Goal: Task Accomplishment & Management: Manage account settings

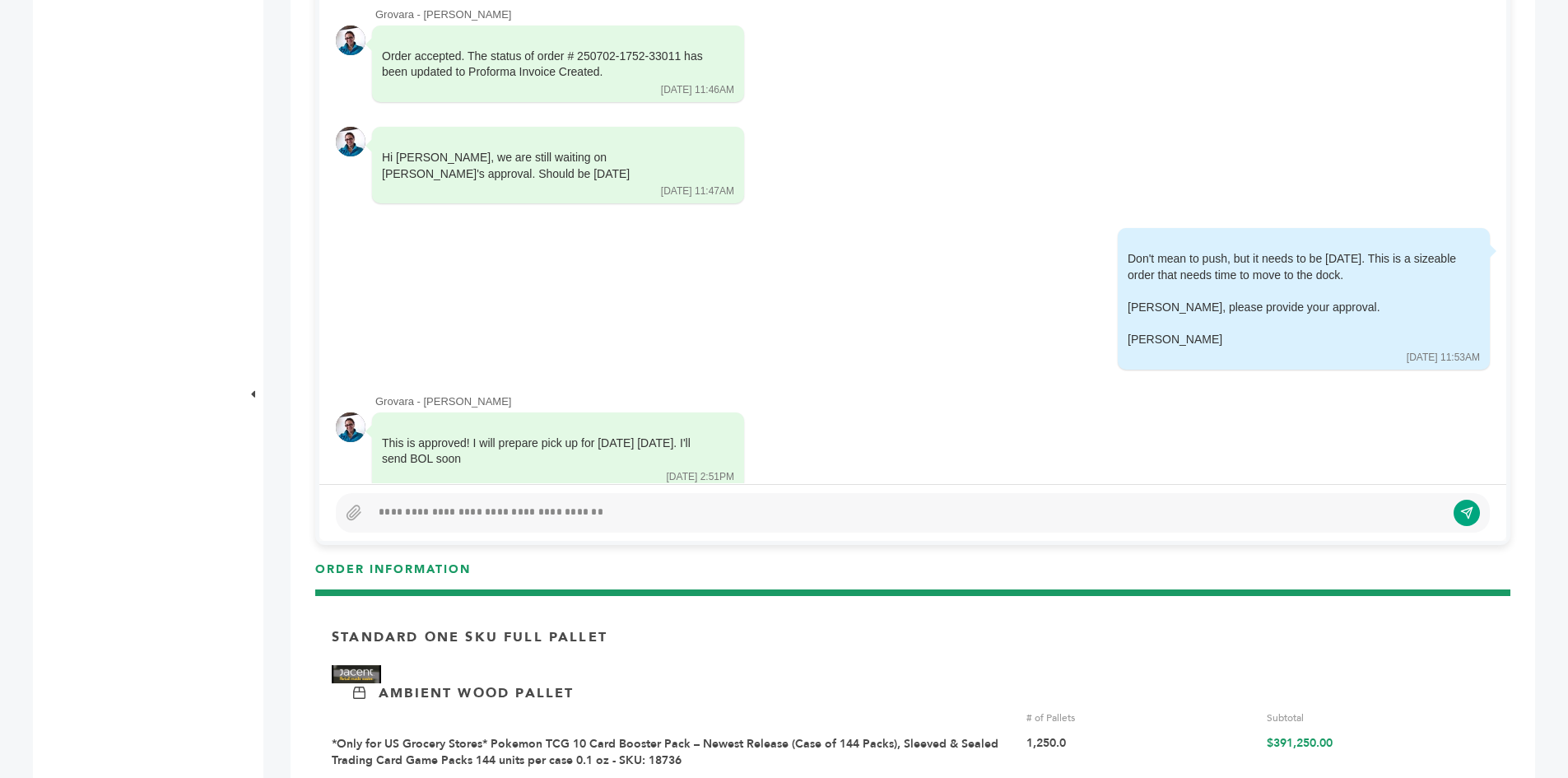
scroll to position [1317, 0]
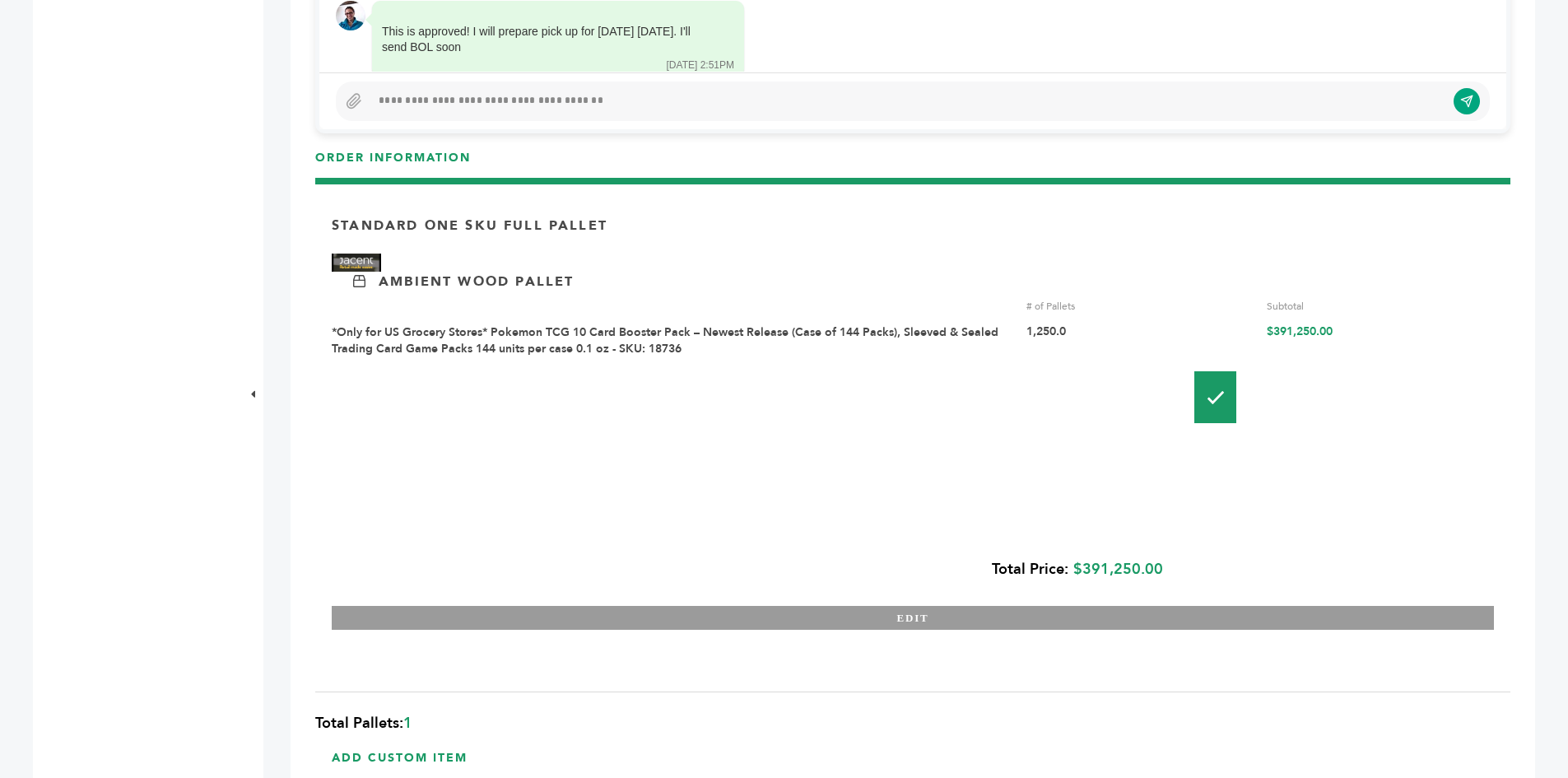
drag, startPoint x: 638, startPoint y: 354, endPoint x: 623, endPoint y: 352, distance: 15.1
click at [638, 354] on link "*Only for US Grocery Stores* Pokemon TCG 10 Card Booster Pack – Newest Release …" at bounding box center [665, 340] width 667 height 32
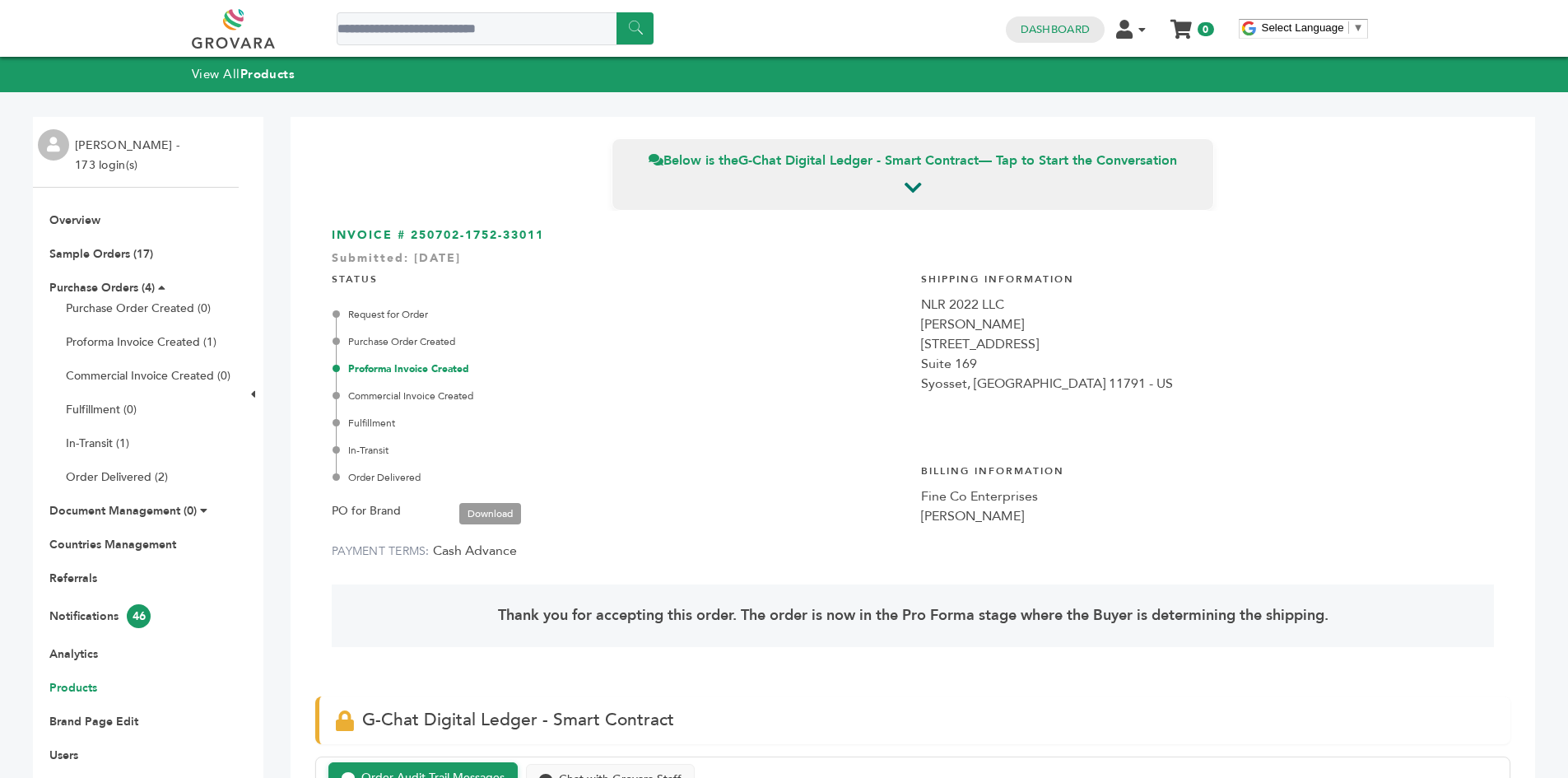
click at [76, 685] on link "Products" at bounding box center [73, 688] width 48 height 16
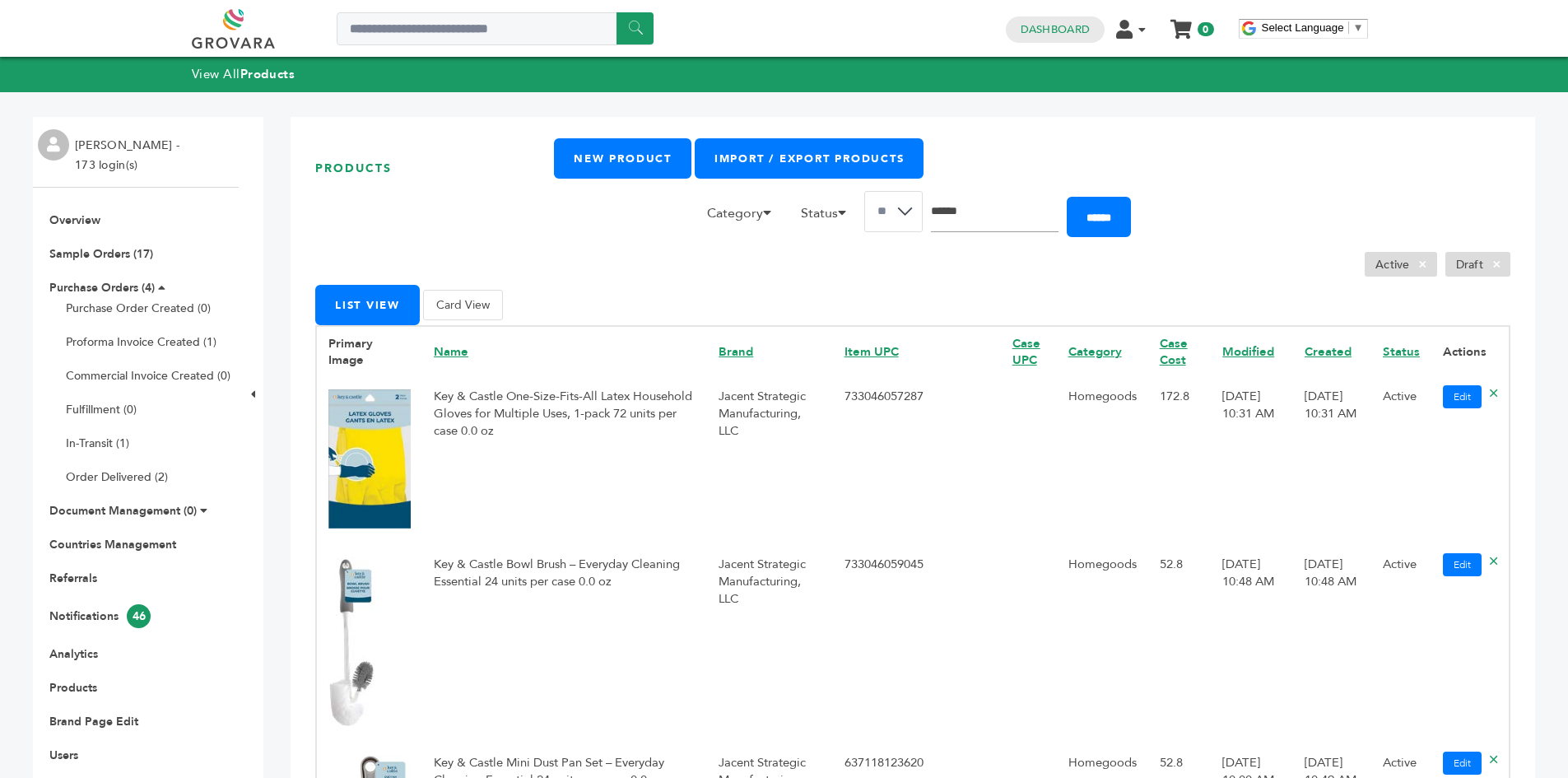
click at [976, 222] on input "Search" at bounding box center [995, 212] width 128 height 42
type input "*******"
click at [1067, 197] on input "******" at bounding box center [1099, 217] width 64 height 41
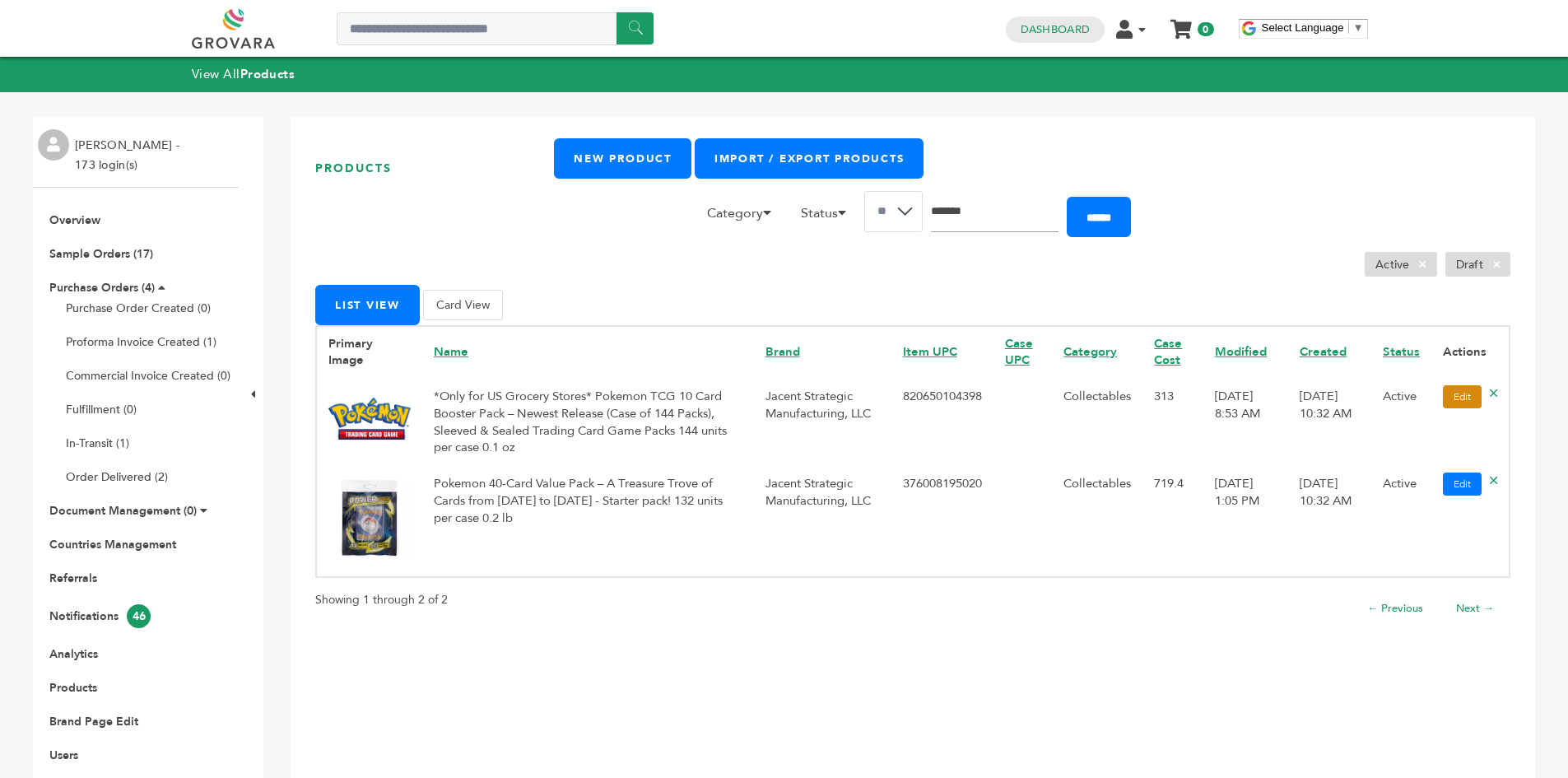
click at [1449, 400] on link "Edit" at bounding box center [1462, 396] width 39 height 23
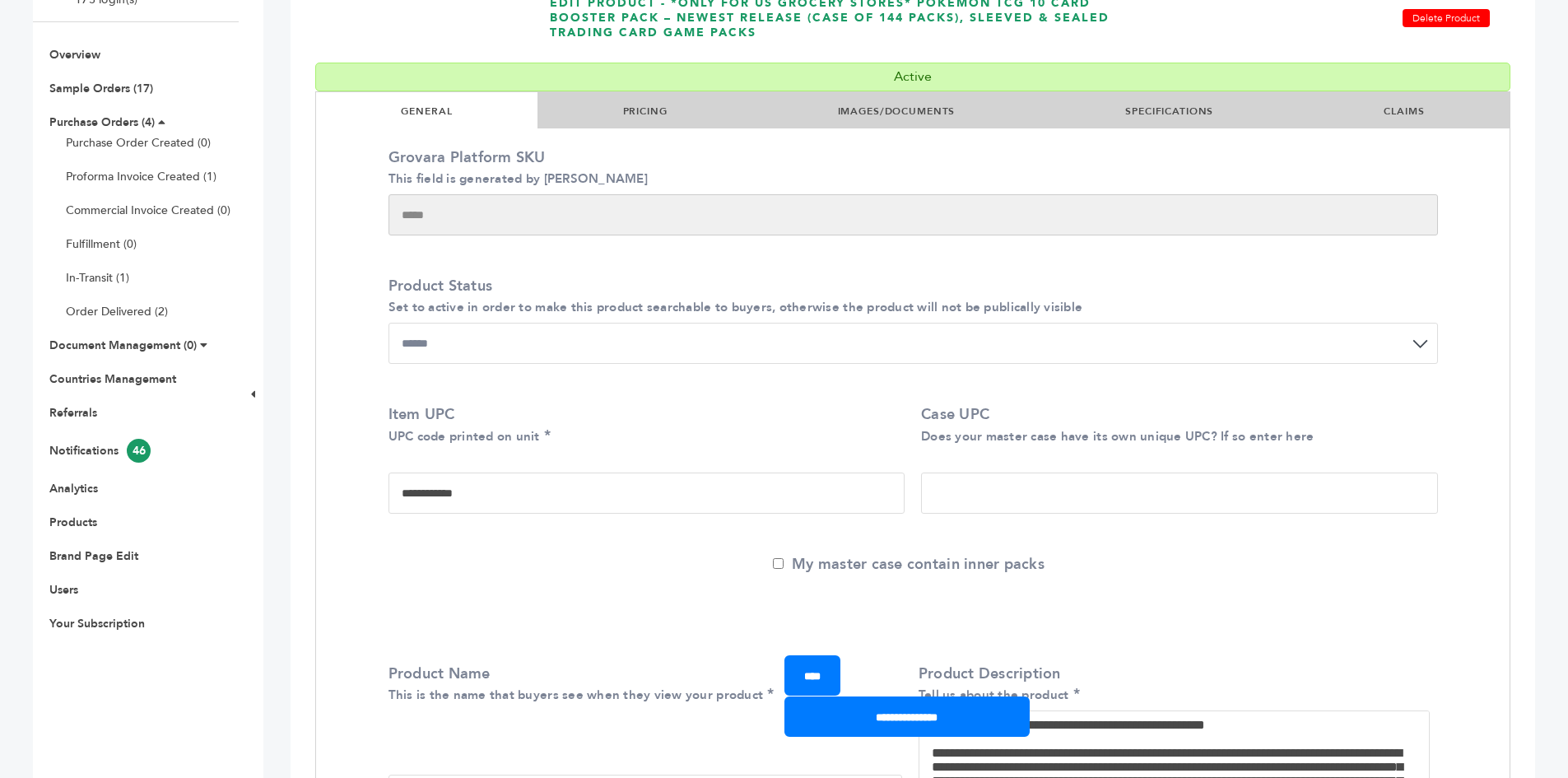
scroll to position [164, 0]
click at [612, 119] on li "PRICING" at bounding box center [644, 111] width 215 height 37
click at [653, 125] on li "PRICING" at bounding box center [644, 111] width 215 height 37
click at [646, 106] on link "PRICING" at bounding box center [645, 111] width 45 height 13
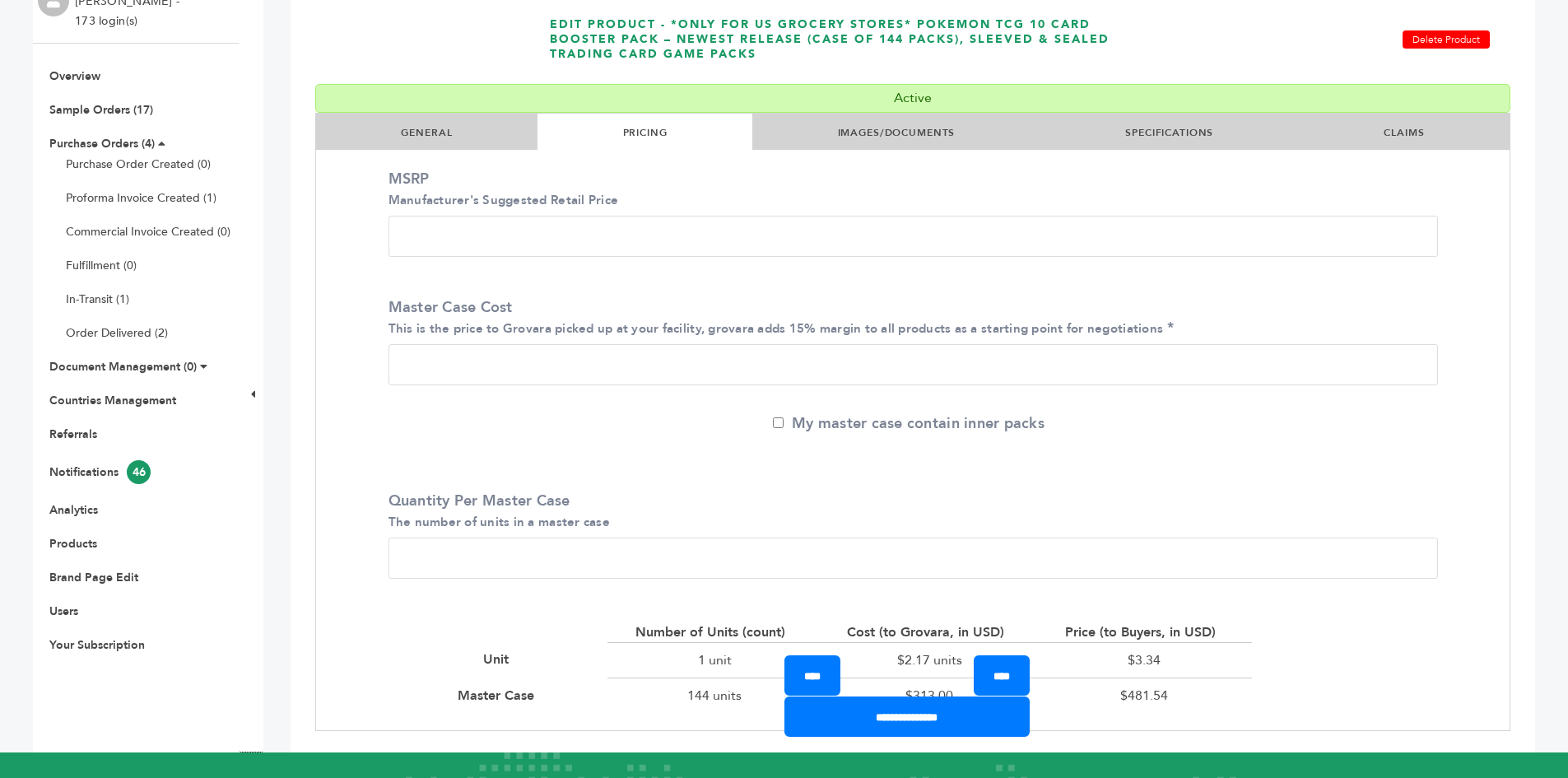
scroll to position [0, 0]
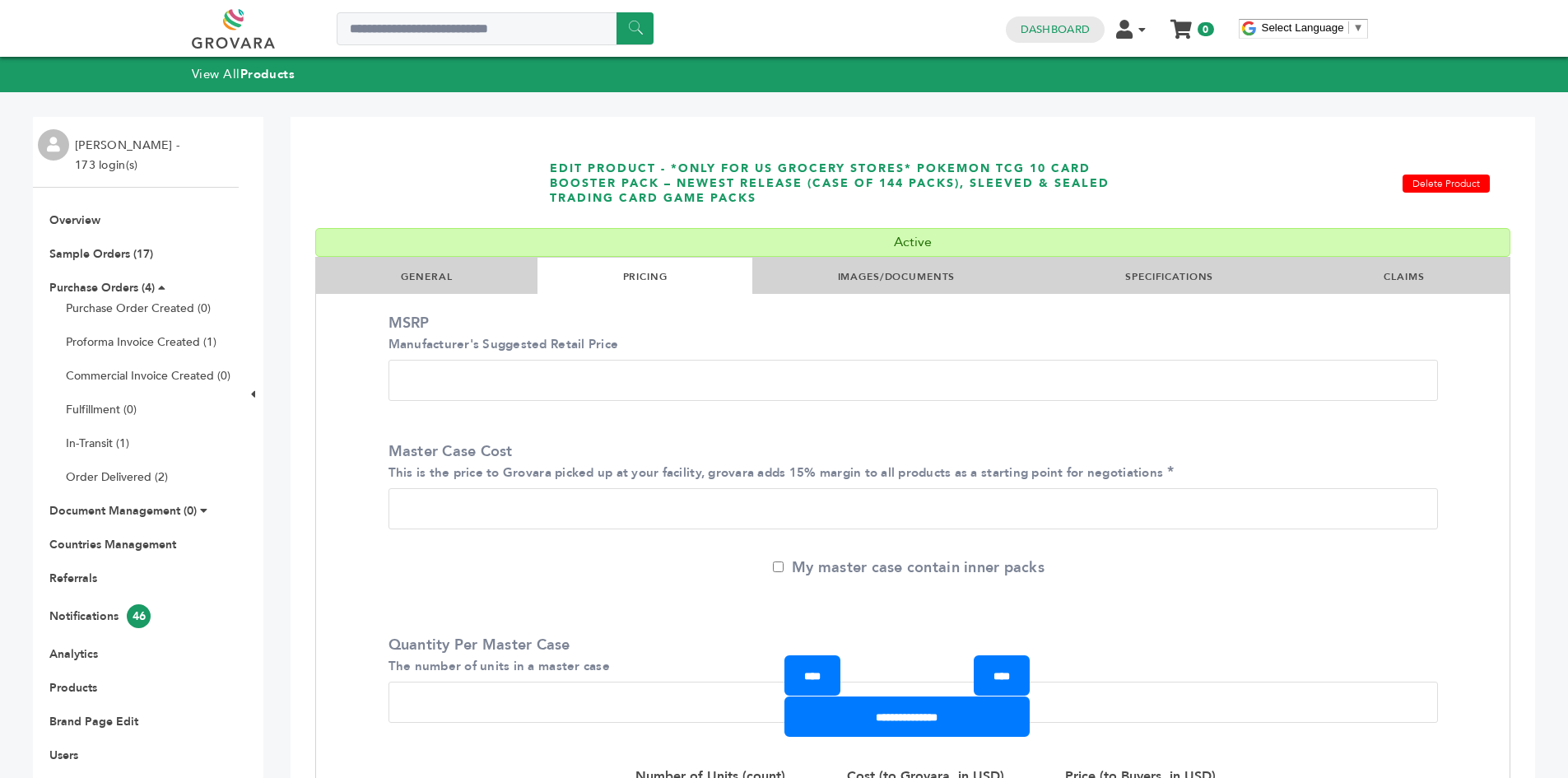
click at [233, 38] on link at bounding box center [251, 29] width 120 height 40
